Goal: Find specific page/section: Find specific page/section

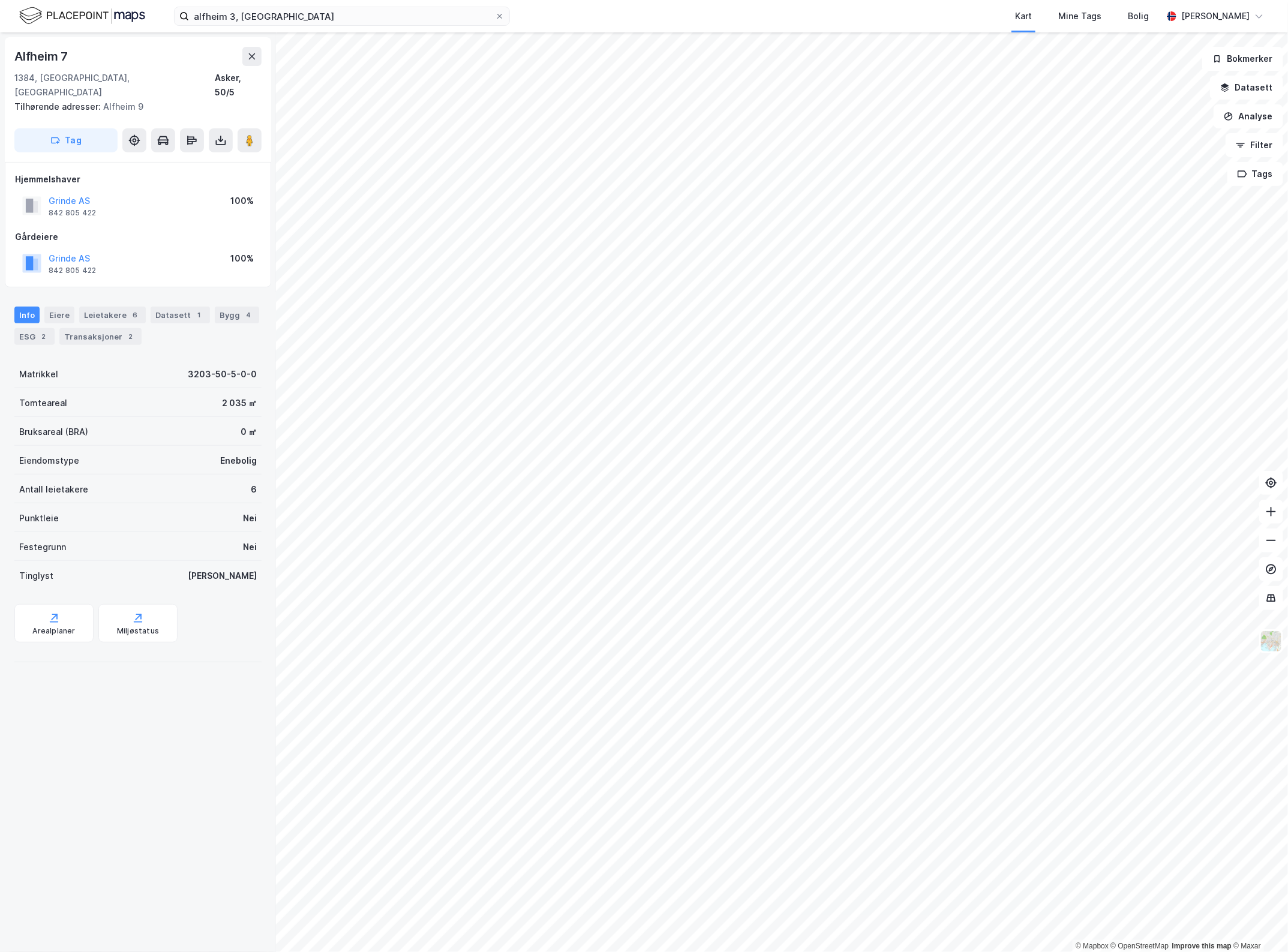
click at [130, 473] on div "Alfheim 7 1384, Asker, Akershus Asker, 50/5 Tilhørende adresser: Alfheim 9 Tag …" at bounding box center [138, 492] width 276 height 919
